Goal: Information Seeking & Learning: Learn about a topic

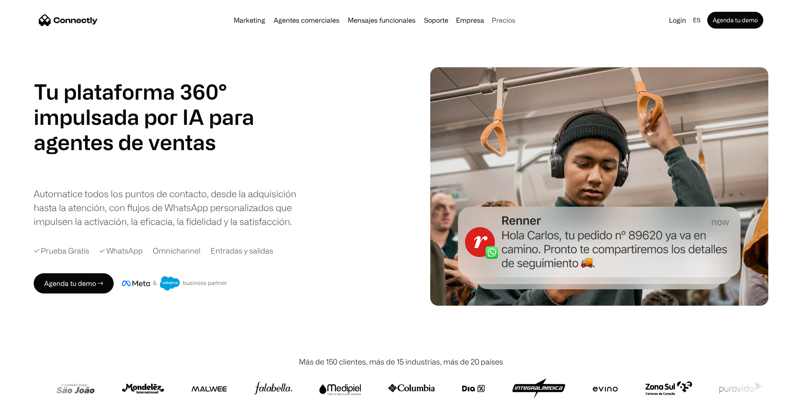
click at [513, 23] on link "Precios" at bounding box center [503, 20] width 30 height 7
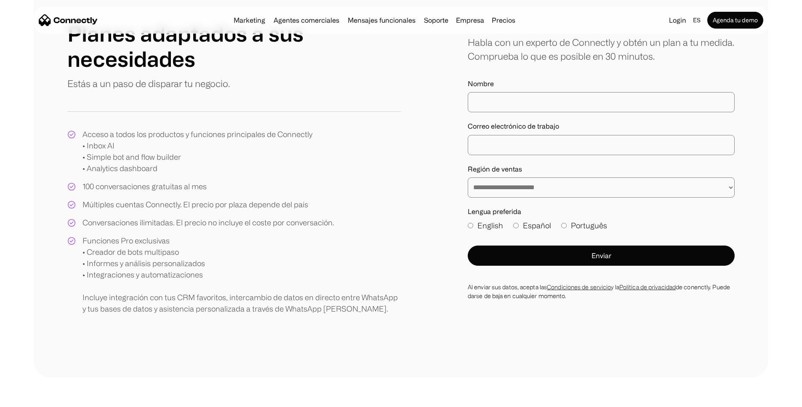
scroll to position [94, 0]
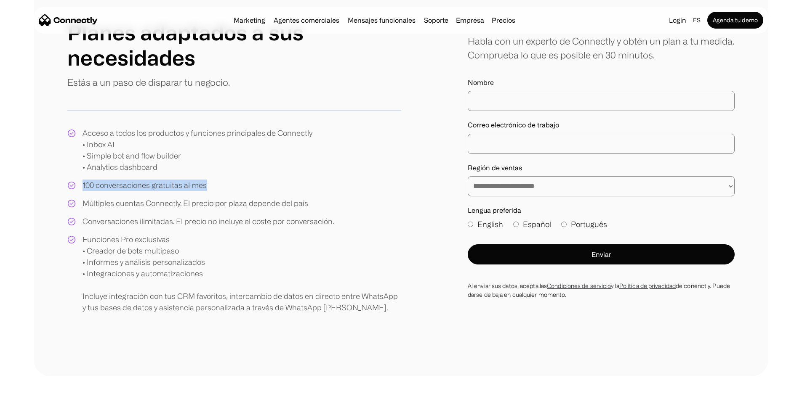
drag, startPoint x: 108, startPoint y: 210, endPoint x: 237, endPoint y: 213, distance: 128.8
click at [237, 213] on div "Acceso a todos los productos y funciones principales de Connectly • Inbox AI • …" at bounding box center [234, 221] width 334 height 186
click at [220, 209] on div "Múltiples cuentas Connectly. El precio por plaza depende del país" at bounding box center [195, 203] width 226 height 11
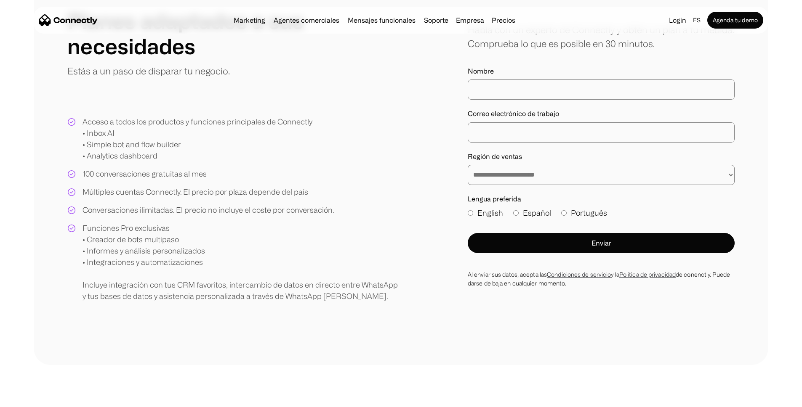
click at [220, 216] on div "Conversaciones ilimitadas. El precio no incluye el coste por conversación." at bounding box center [207, 210] width 251 height 11
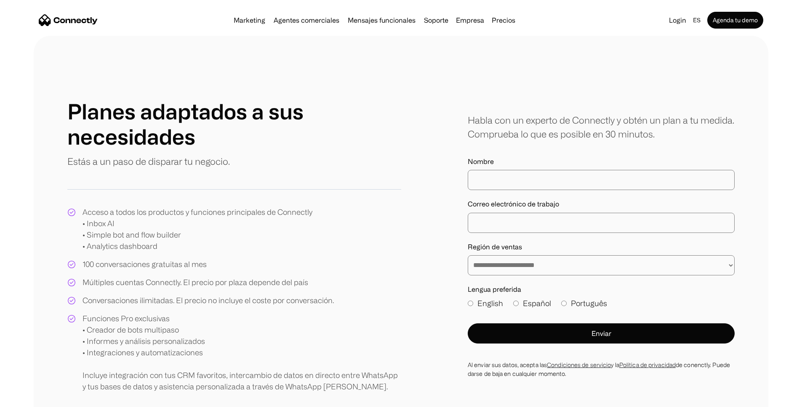
scroll to position [0, 0]
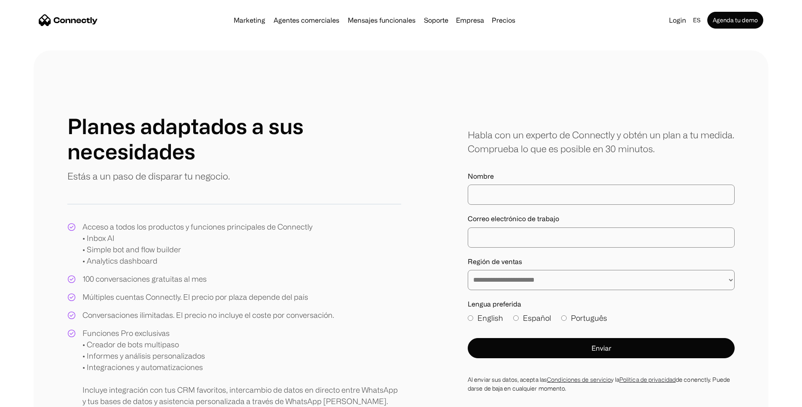
click at [519, 23] on link "Precios" at bounding box center [503, 20] width 30 height 7
click at [98, 19] on img "home" at bounding box center [68, 20] width 59 height 12
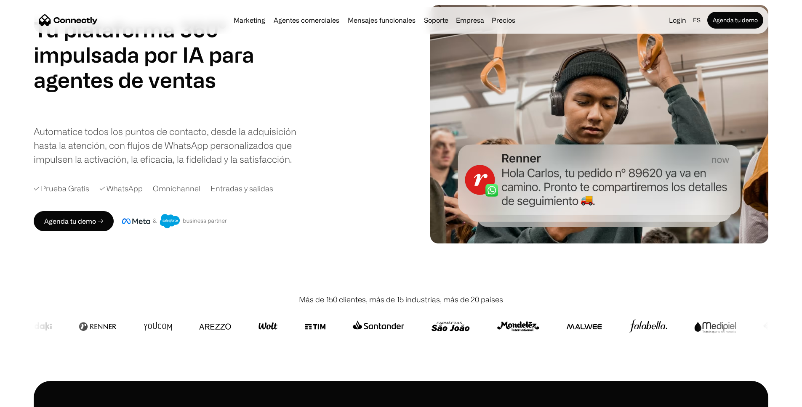
scroll to position [65, 0]
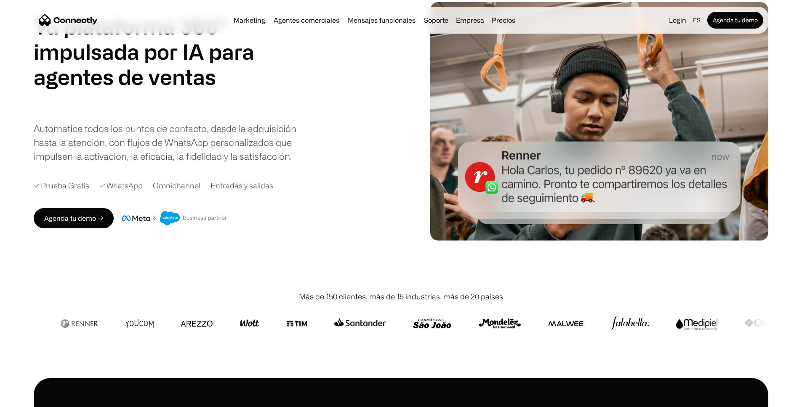
click at [143, 192] on div "✓ WhatsApp" at bounding box center [120, 185] width 43 height 11
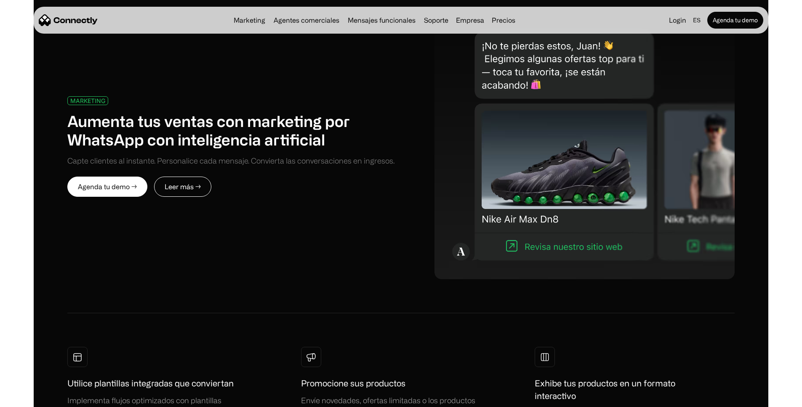
scroll to position [505, 0]
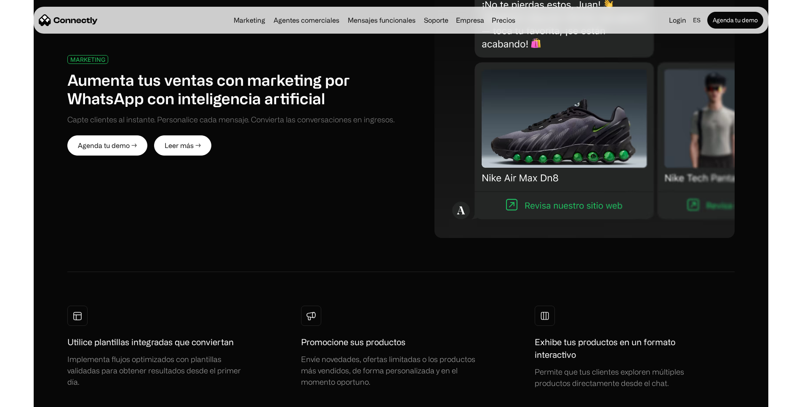
click at [211, 156] on link "Leer más →" at bounding box center [182, 146] width 57 height 20
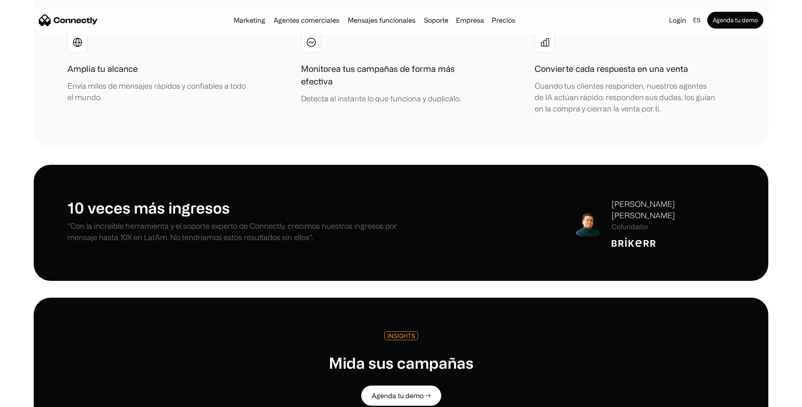
scroll to position [1554, 0]
